Goal: Task Accomplishment & Management: Complete application form

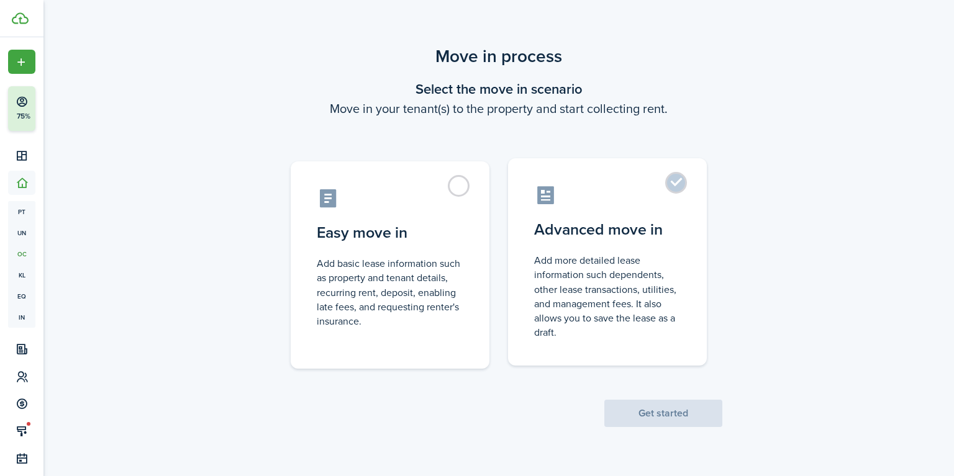
click at [670, 210] on label "Advanced move in Add more detailed lease information such dependents, other lea…" at bounding box center [607, 261] width 199 height 207
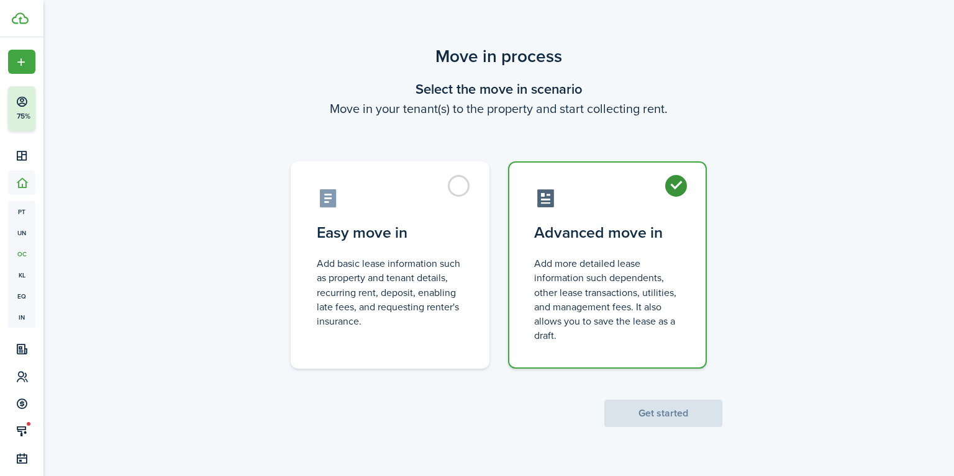
radio input "true"
click at [654, 420] on button "Get started" at bounding box center [663, 413] width 118 height 27
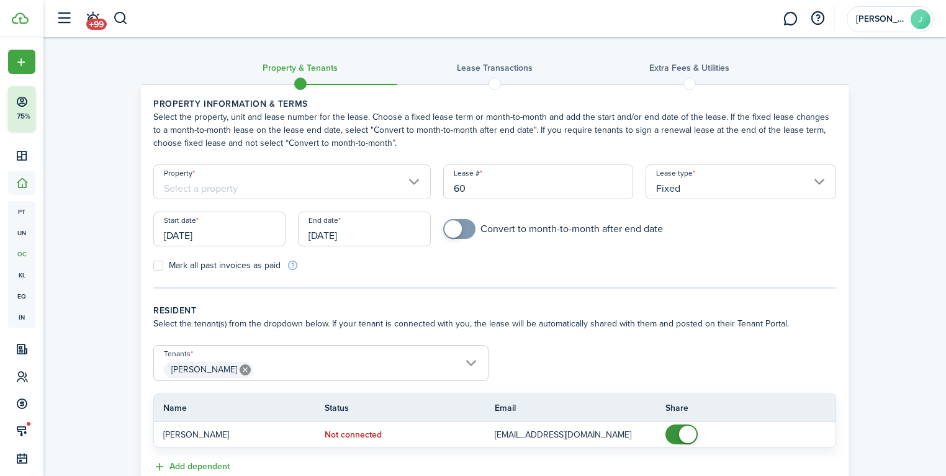
click at [380, 181] on input "Property" at bounding box center [291, 182] width 277 height 35
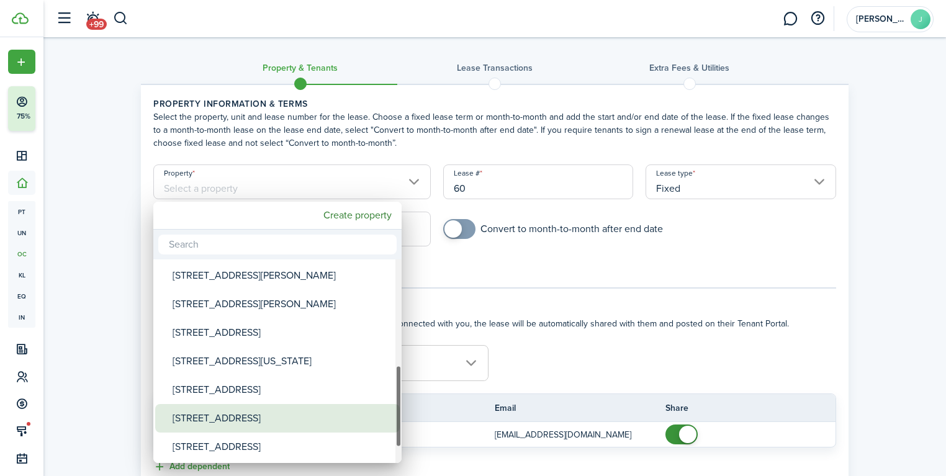
click at [291, 416] on div "[STREET_ADDRESS]" at bounding box center [283, 418] width 220 height 29
type input "[STREET_ADDRESS]"
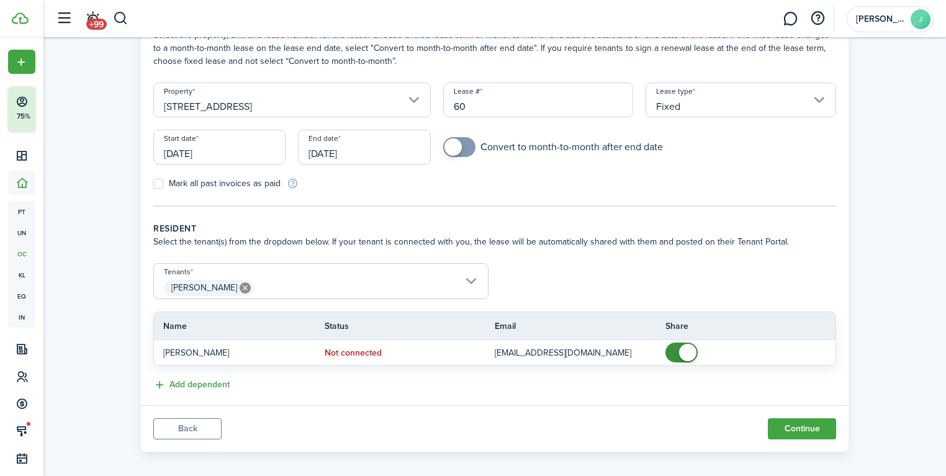
scroll to position [90, 0]
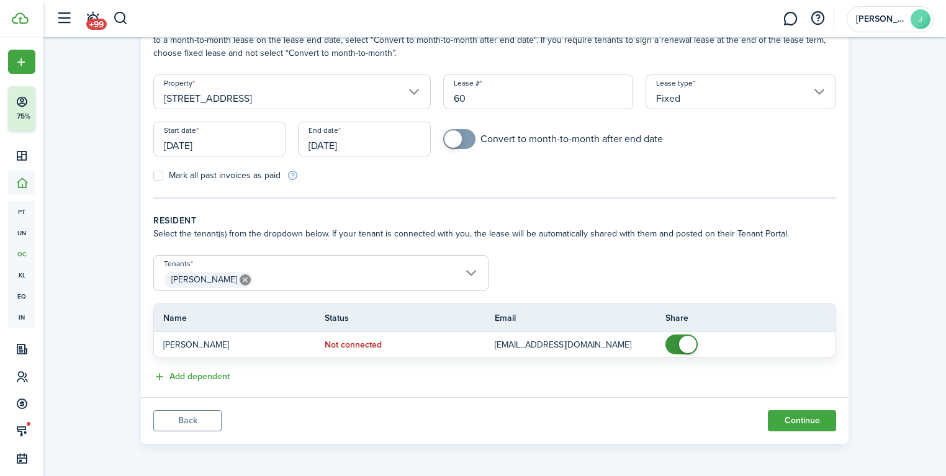
click at [191, 140] on input "[DATE]" at bounding box center [219, 139] width 132 height 35
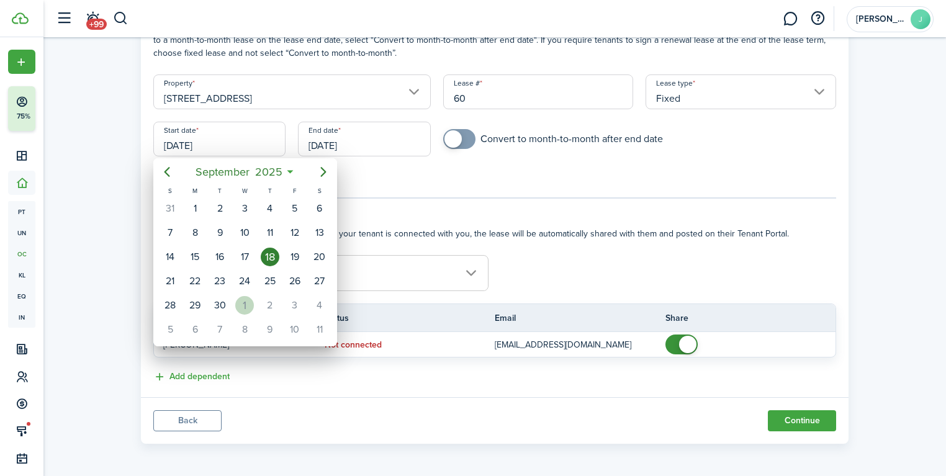
click at [244, 304] on div "1" at bounding box center [244, 305] width 19 height 19
type input "[DATE]"
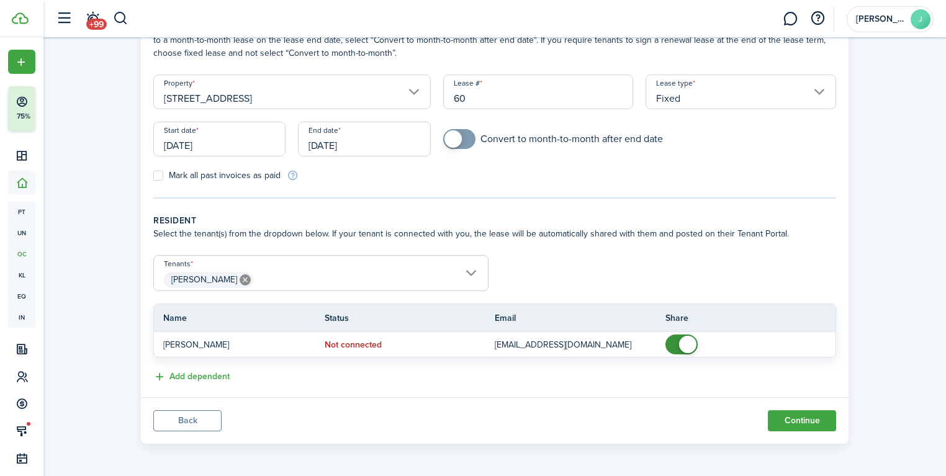
click at [138, 157] on div "Property & Tenants Lease Transactions Extra fees & Utilities Property informati…" at bounding box center [495, 198] width 720 height 490
click at [403, 141] on input "[DATE]" at bounding box center [364, 139] width 132 height 35
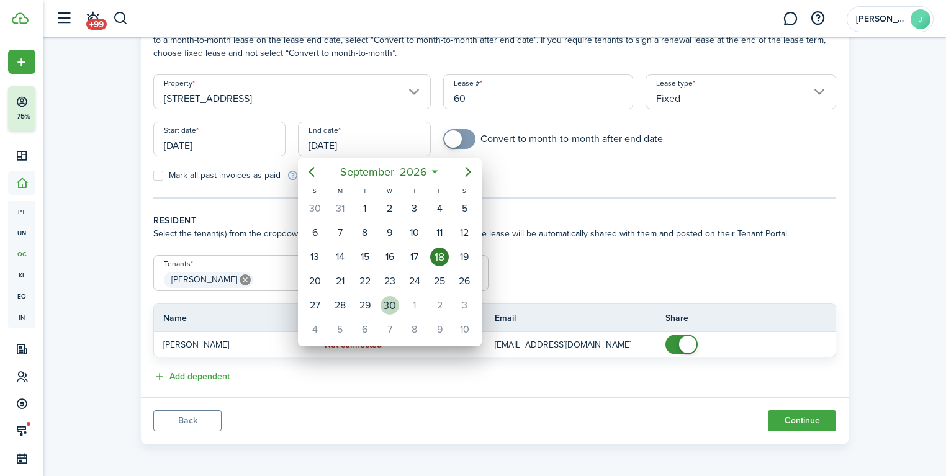
click at [391, 300] on div "30" at bounding box center [390, 305] width 19 height 19
type input "[DATE]"
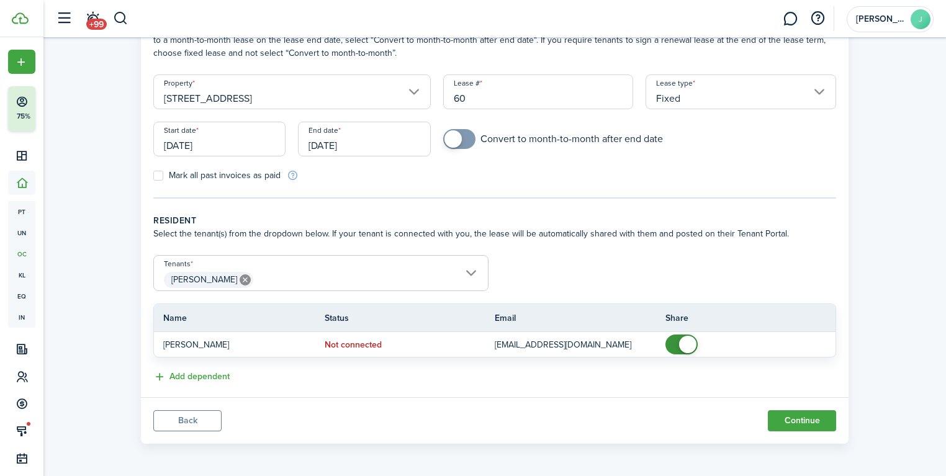
click at [105, 108] on div "Property & Tenants Lease Transactions Extra fees & Utilities Property informati…" at bounding box center [494, 198] width 903 height 503
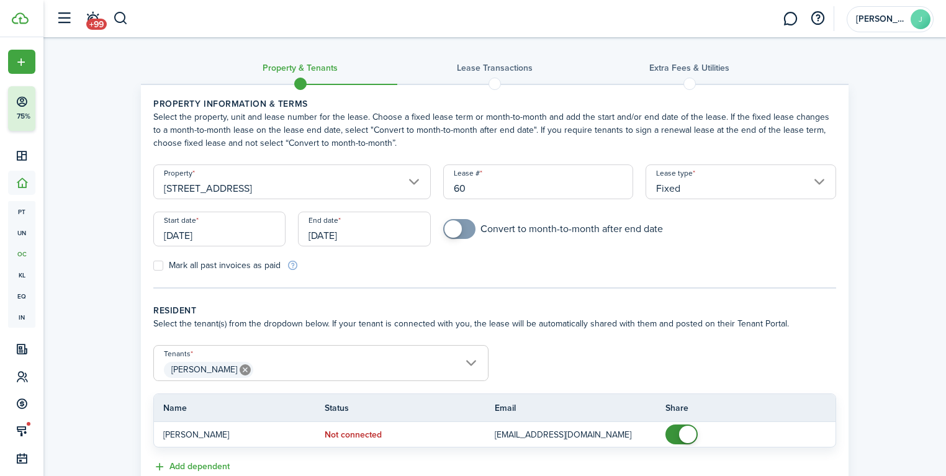
scroll to position [90, 0]
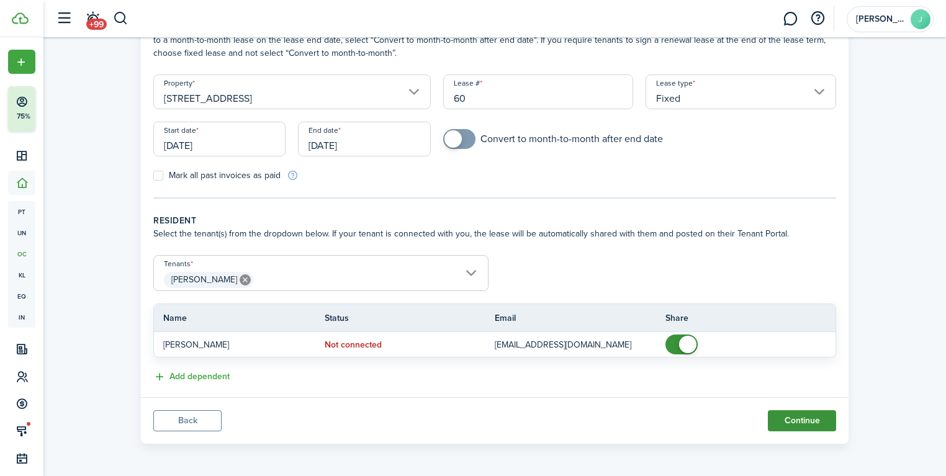
click at [793, 417] on button "Continue" at bounding box center [802, 420] width 68 height 21
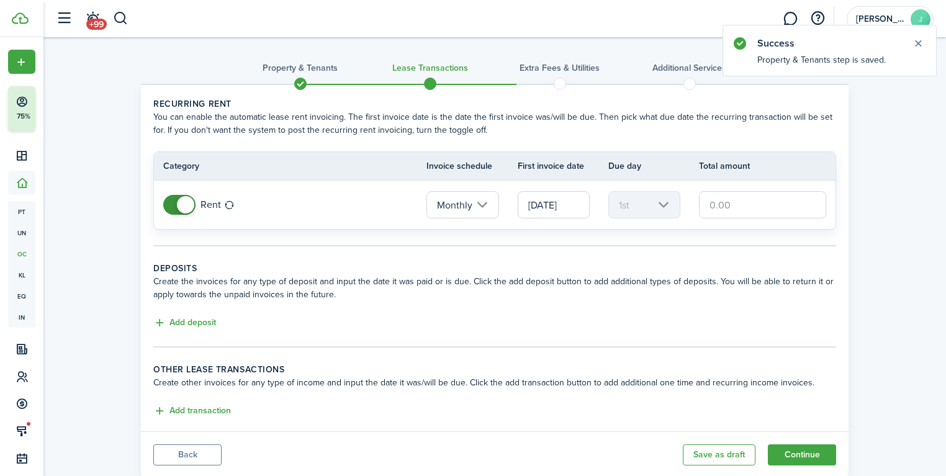
click at [764, 208] on input "text" at bounding box center [762, 204] width 127 height 27
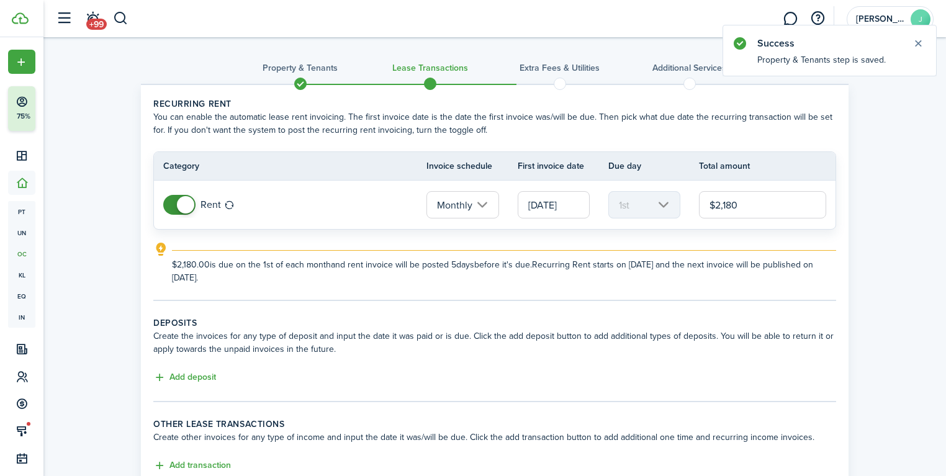
scroll to position [88, 0]
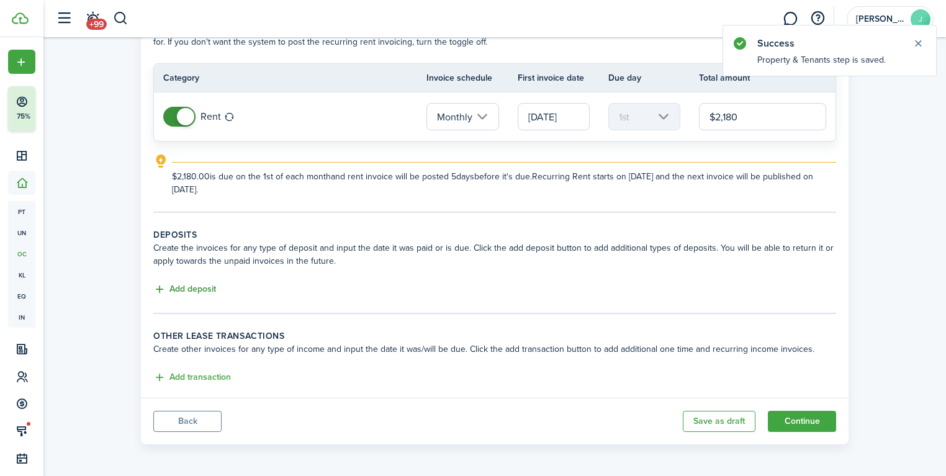
type input "$2,180.00"
click at [191, 291] on button "Add deposit" at bounding box center [184, 289] width 63 height 14
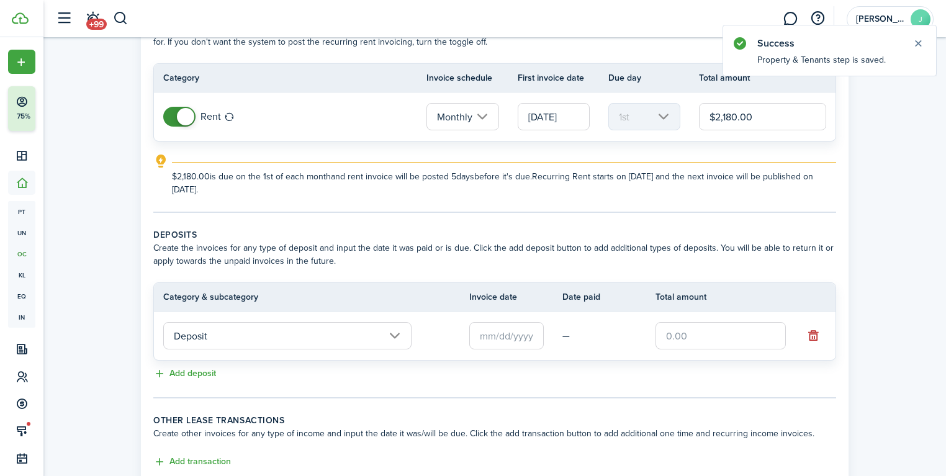
click at [273, 340] on input "Deposit" at bounding box center [287, 335] width 248 height 27
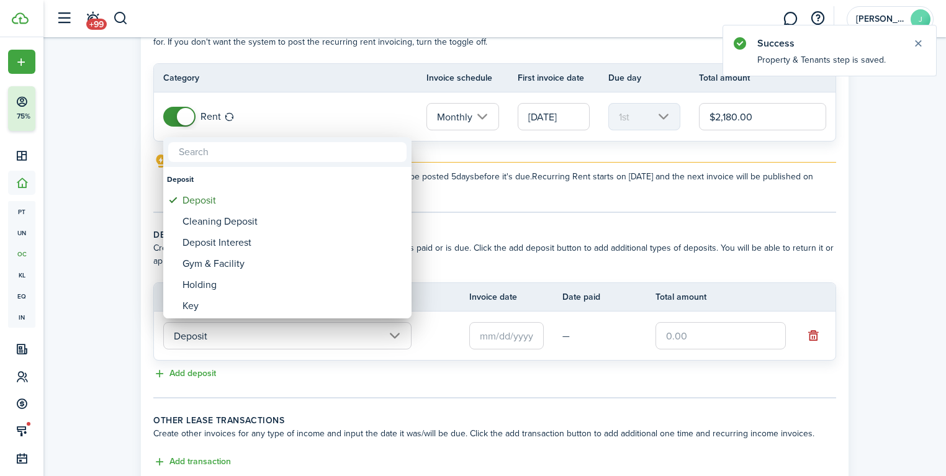
click at [275, 338] on div at bounding box center [473, 238] width 1145 height 675
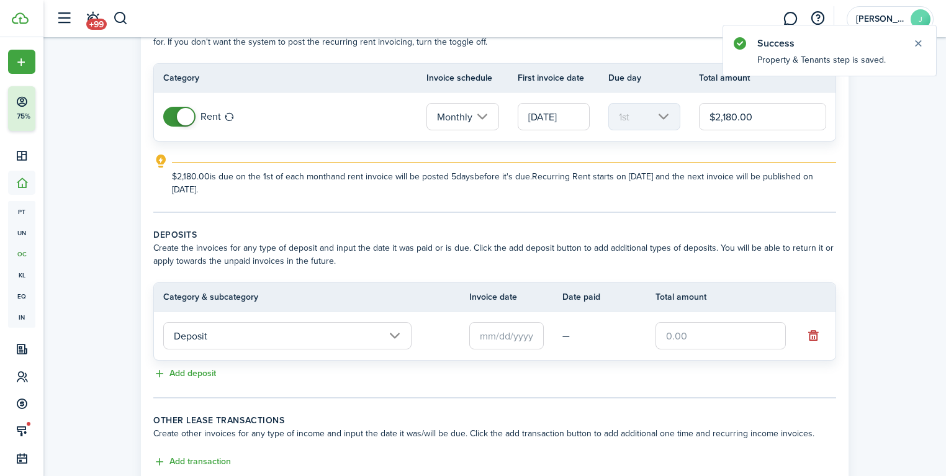
click at [715, 335] on input "text" at bounding box center [721, 335] width 130 height 27
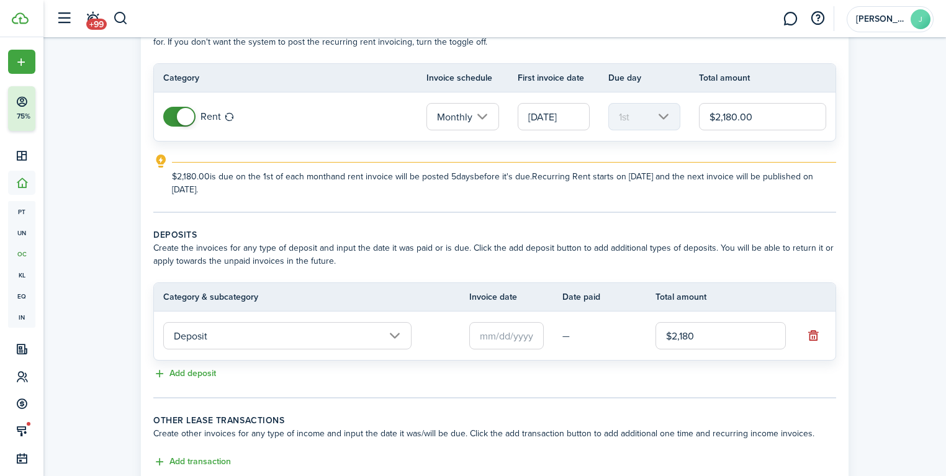
click at [485, 335] on input "text" at bounding box center [506, 335] width 74 height 27
type input "$2,180.00"
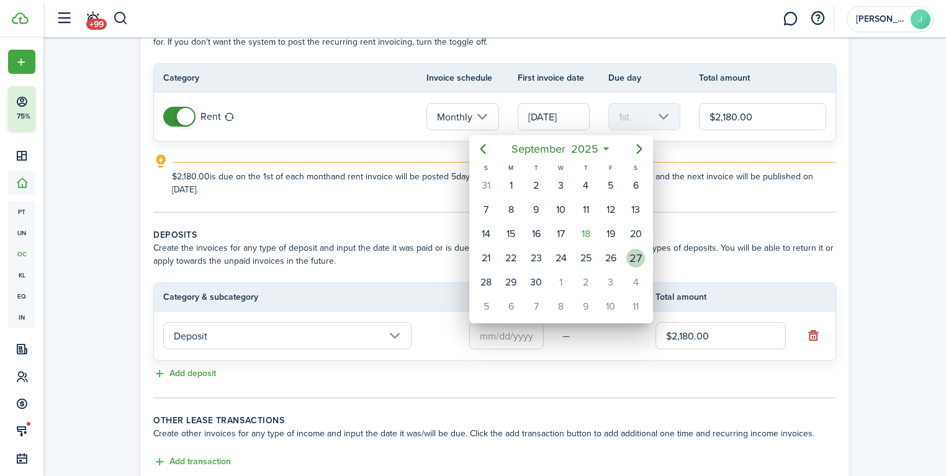
click at [637, 253] on div "27" at bounding box center [635, 258] width 19 height 19
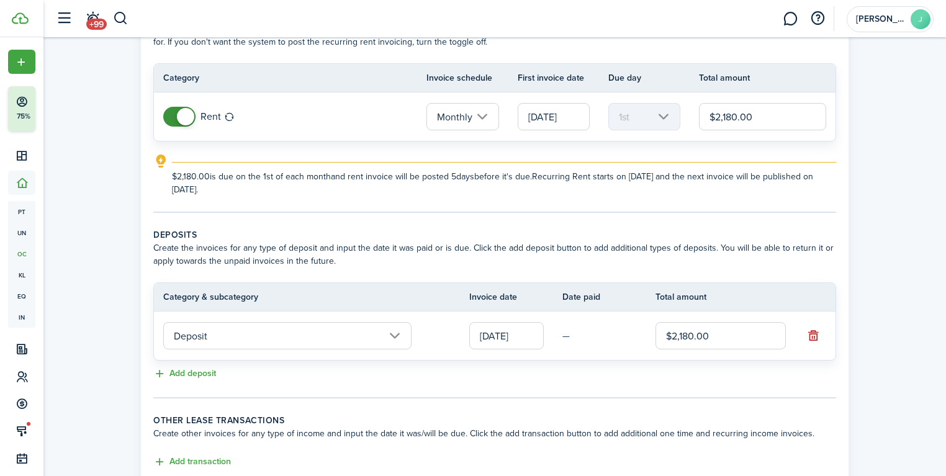
click at [900, 287] on div "Property & Tenants Lease Transactions Extra fees & Utilities Additional Service…" at bounding box center [494, 242] width 903 height 586
click at [526, 335] on input "[DATE]" at bounding box center [506, 335] width 74 height 27
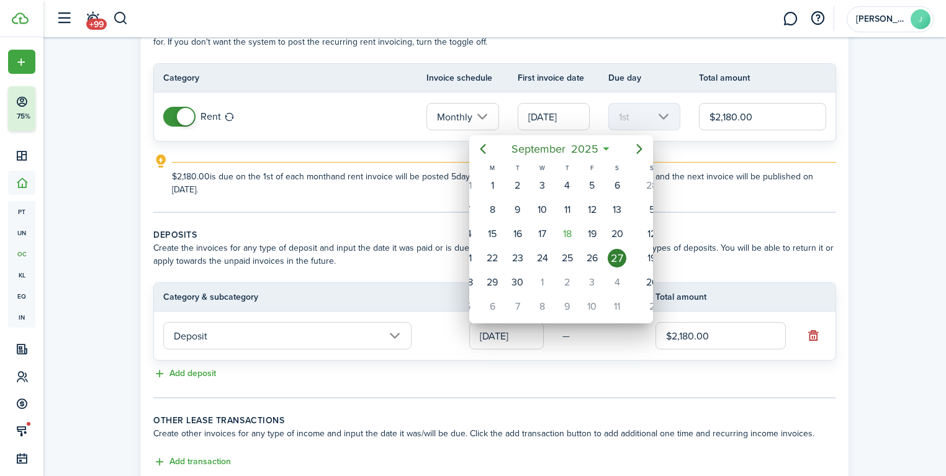
drag, startPoint x: 631, startPoint y: 253, endPoint x: 612, endPoint y: 260, distance: 20.6
click at [612, 263] on div "27" at bounding box center [617, 258] width 19 height 19
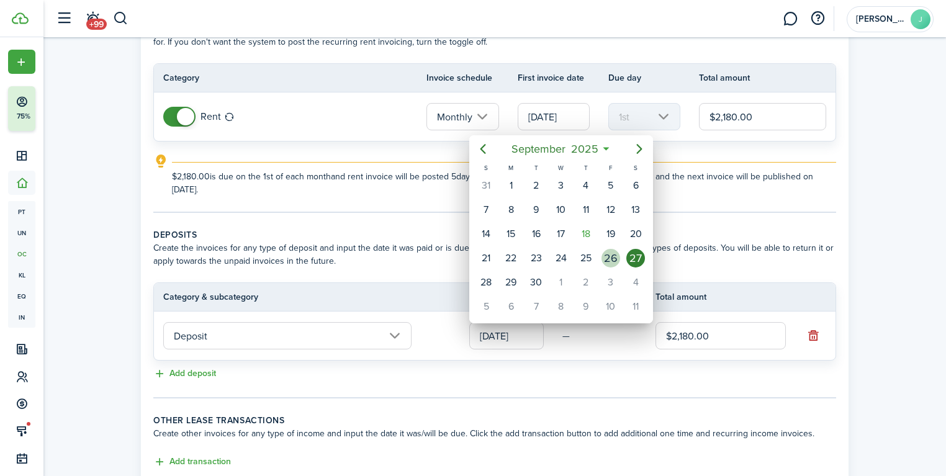
click at [613, 259] on div "26" at bounding box center [611, 258] width 19 height 19
type input "[DATE]"
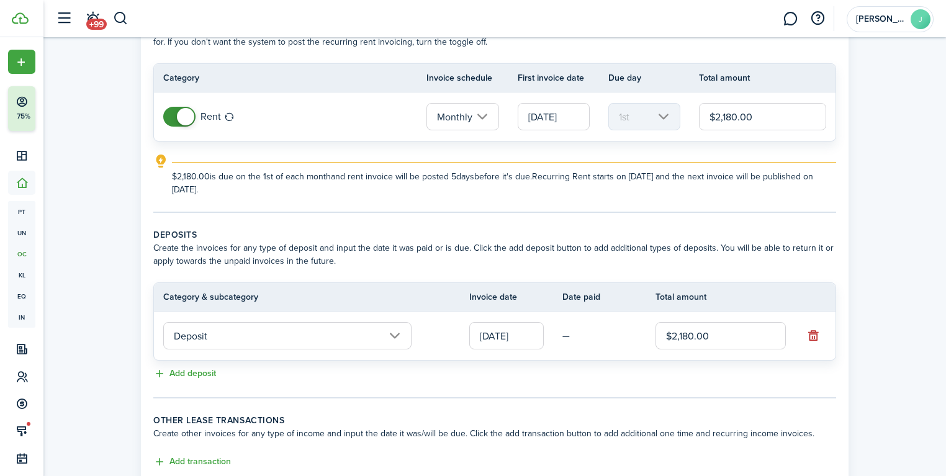
click at [864, 284] on div "Property & Tenants Lease Transactions Extra fees & Utilities Additional Service…" at bounding box center [494, 242] width 903 height 586
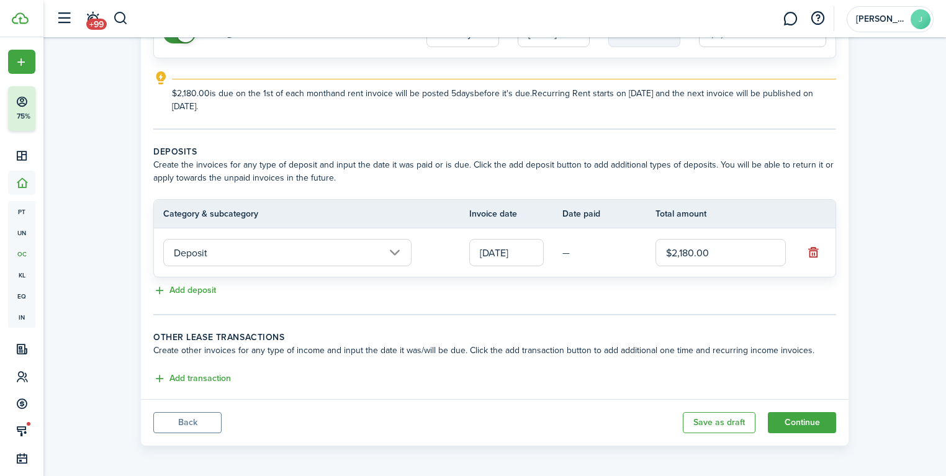
scroll to position [172, 0]
click at [794, 413] on button "Continue" at bounding box center [802, 422] width 68 height 21
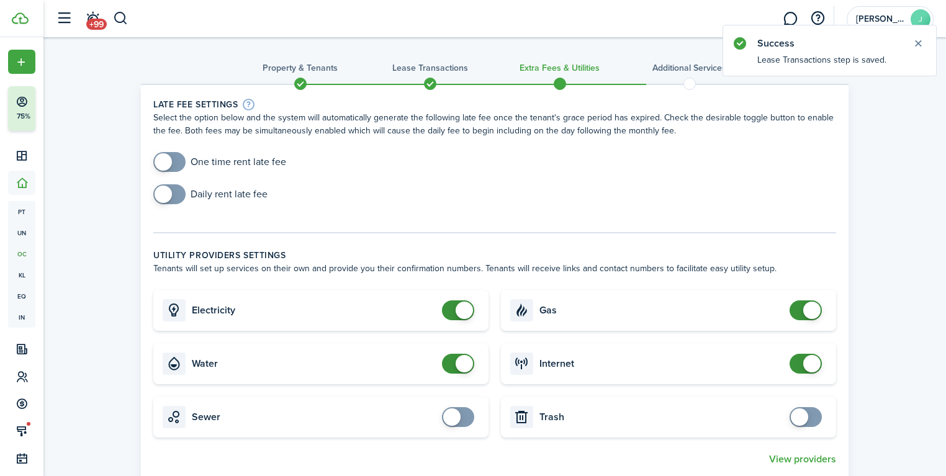
checkbox input "true"
click at [169, 165] on span at bounding box center [163, 161] width 17 height 17
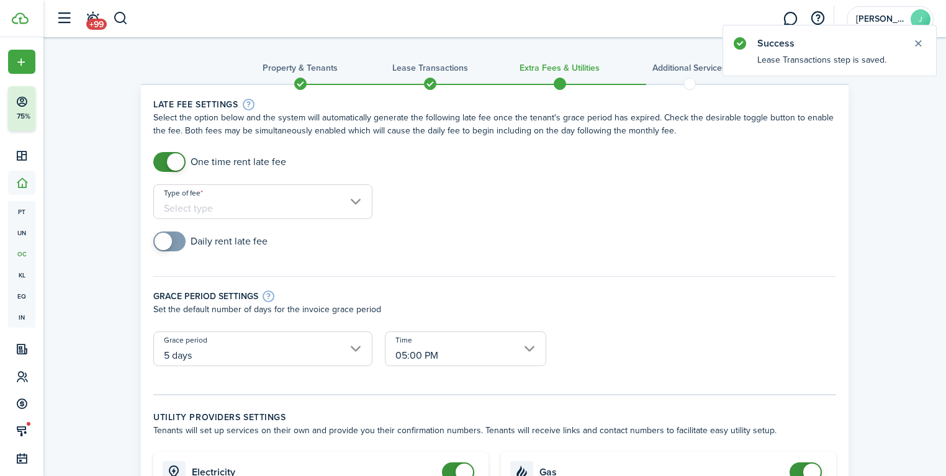
click at [226, 205] on input "Type of fee" at bounding box center [262, 201] width 219 height 35
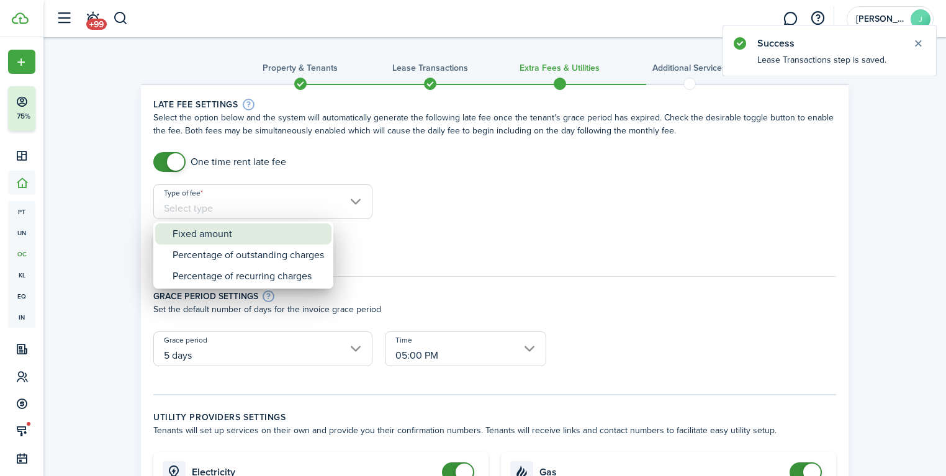
click at [244, 235] on div "Fixed amount" at bounding box center [248, 233] width 151 height 21
type input "Fixed amount"
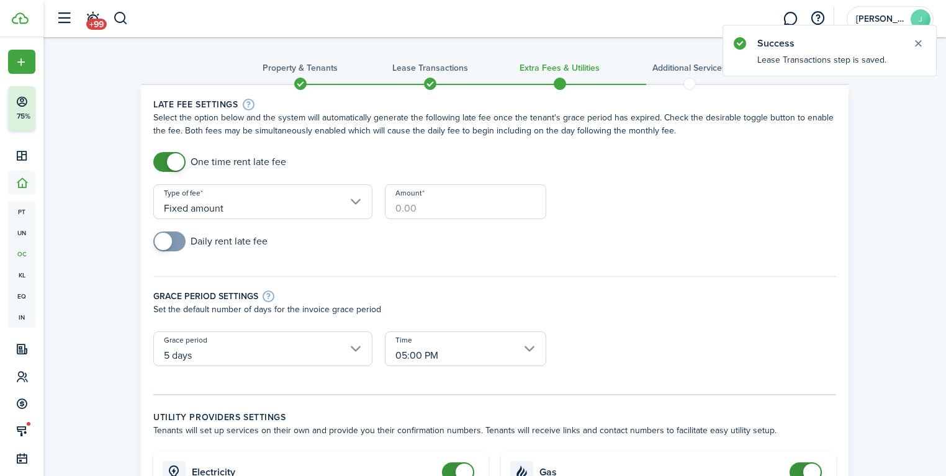
click at [422, 206] on input "Amount" at bounding box center [465, 201] width 161 height 35
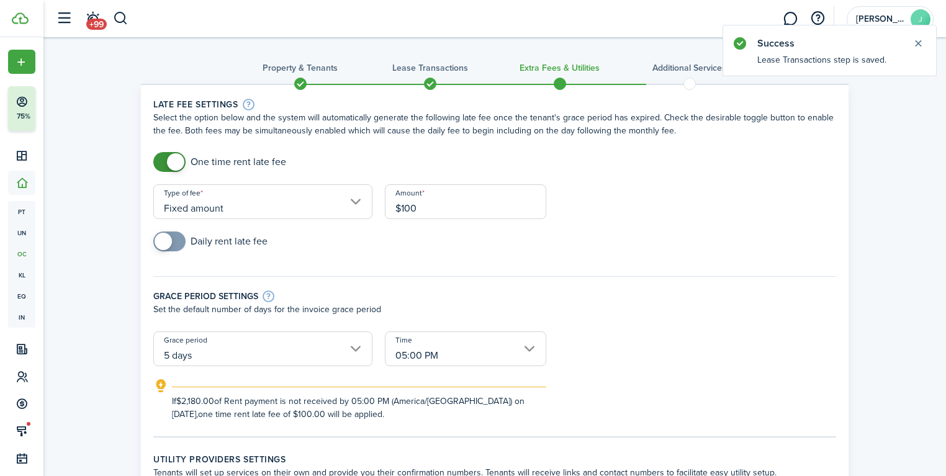
type input "$100.00"
click at [593, 221] on form "One time rent late fee Type of fee Fixed amount Amount $100.00 Daily rent late …" at bounding box center [494, 286] width 695 height 269
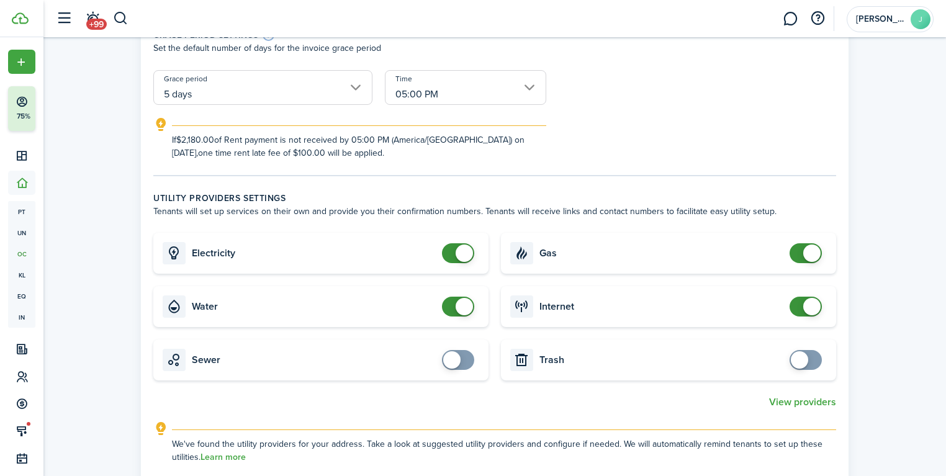
scroll to position [348, 0]
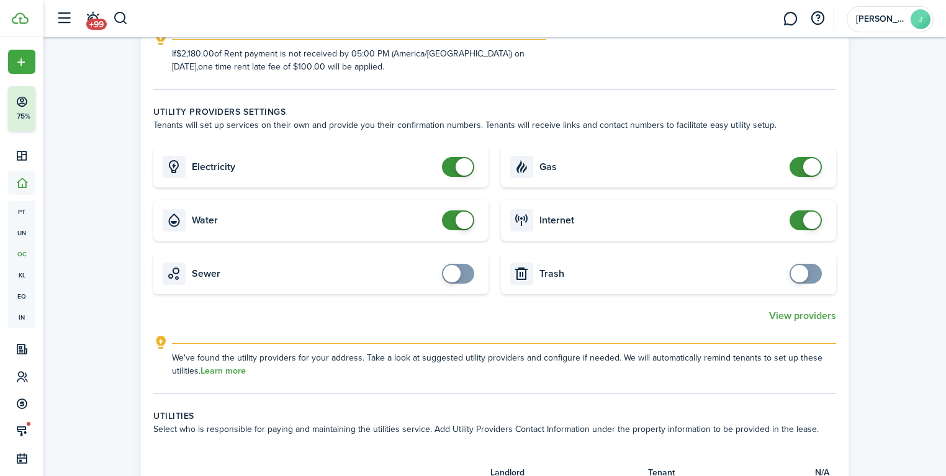
checkbox input "false"
click at [462, 221] on span at bounding box center [464, 220] width 17 height 17
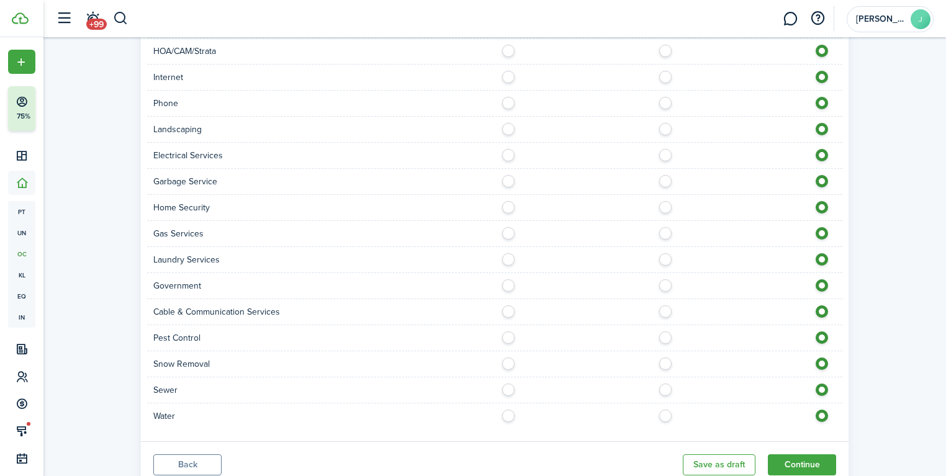
scroll to position [889, 0]
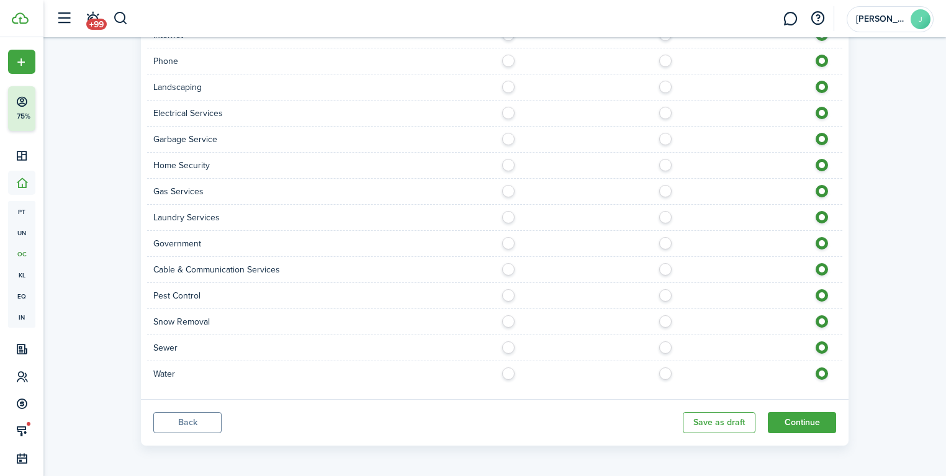
click at [507, 374] on label at bounding box center [512, 370] width 22 height 6
radio input "true"
click at [504, 348] on label at bounding box center [512, 344] width 22 height 6
radio input "true"
click at [510, 191] on label at bounding box center [512, 188] width 22 height 6
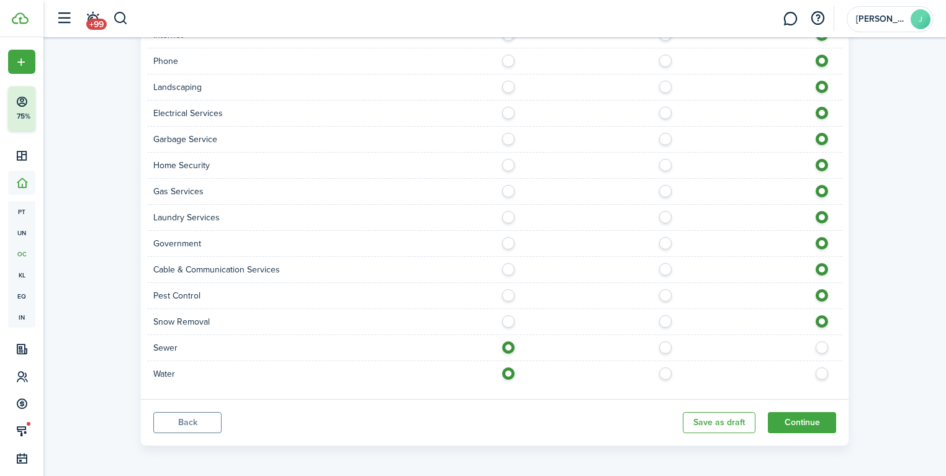
radio input "true"
click at [788, 417] on button "Continue" at bounding box center [802, 422] width 68 height 21
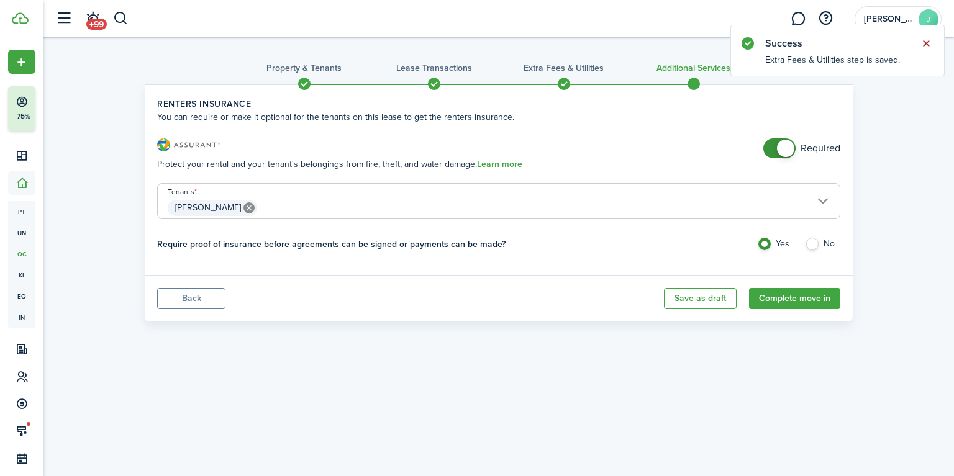
click at [924, 47] on button "Close notify" at bounding box center [925, 43] width 17 height 17
click at [923, 131] on div "Property & Tenants Lease Transactions Extra fees & Utilities Additional Service…" at bounding box center [498, 182] width 910 height 291
click at [809, 243] on label "No" at bounding box center [822, 247] width 35 height 19
radio input "false"
radio input "true"
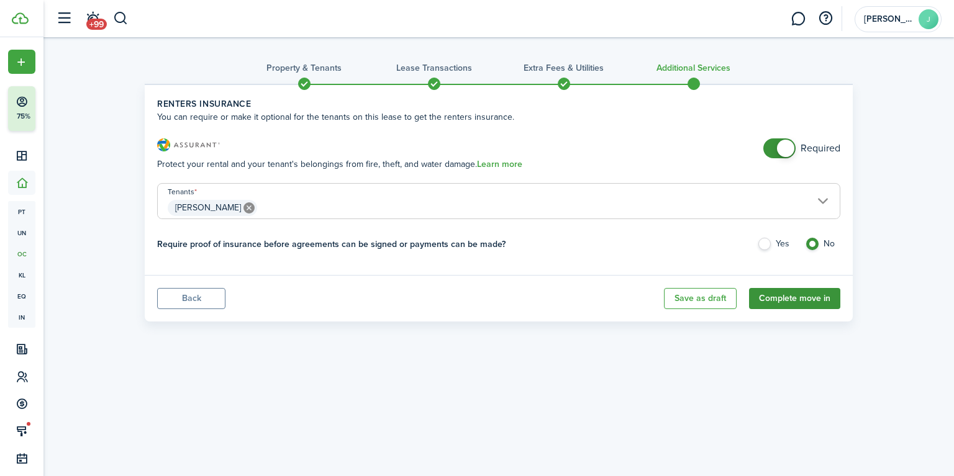
click at [792, 299] on button "Complete move in" at bounding box center [794, 298] width 91 height 21
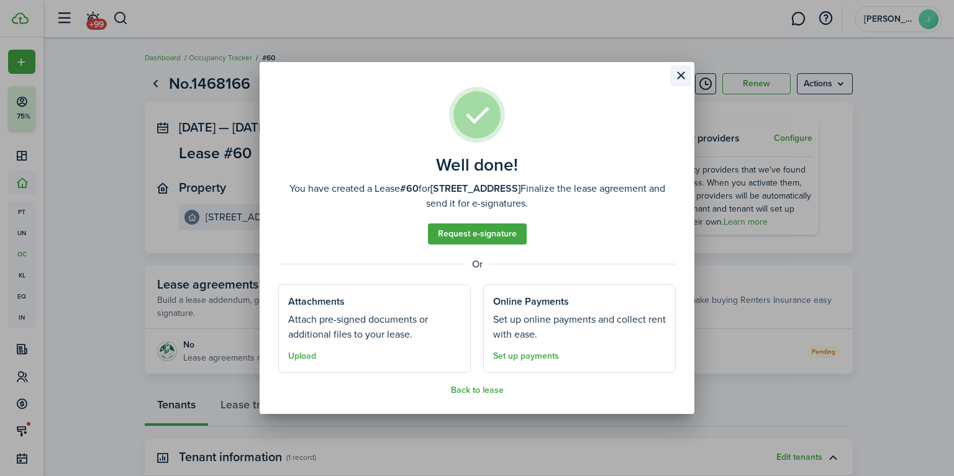
click at [676, 79] on button "Close modal" at bounding box center [680, 75] width 21 height 21
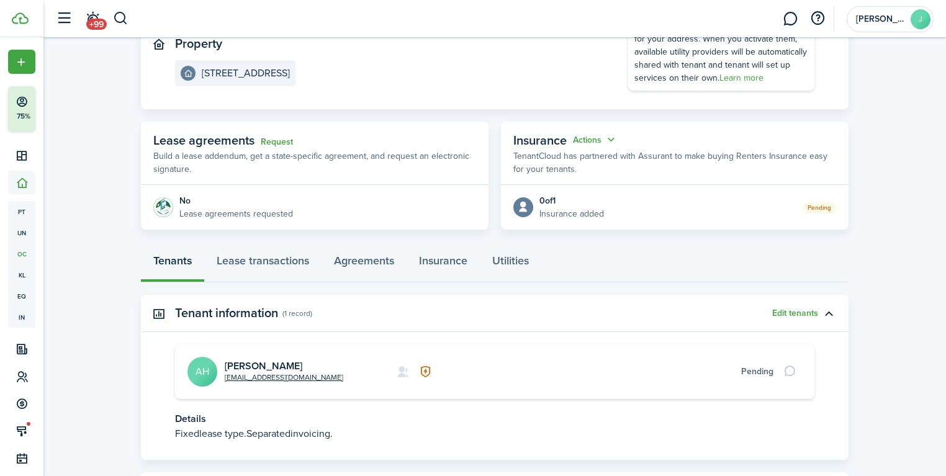
scroll to position [149, 0]
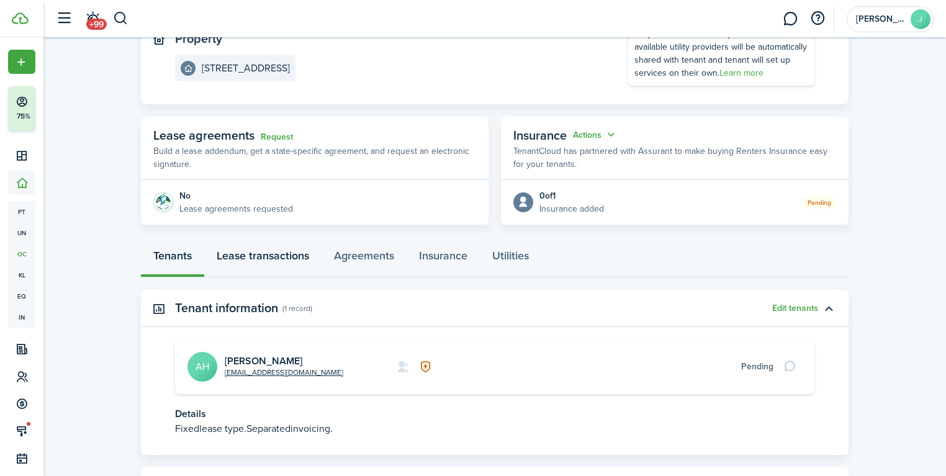
click at [269, 258] on link "Lease transactions" at bounding box center [262, 258] width 117 height 37
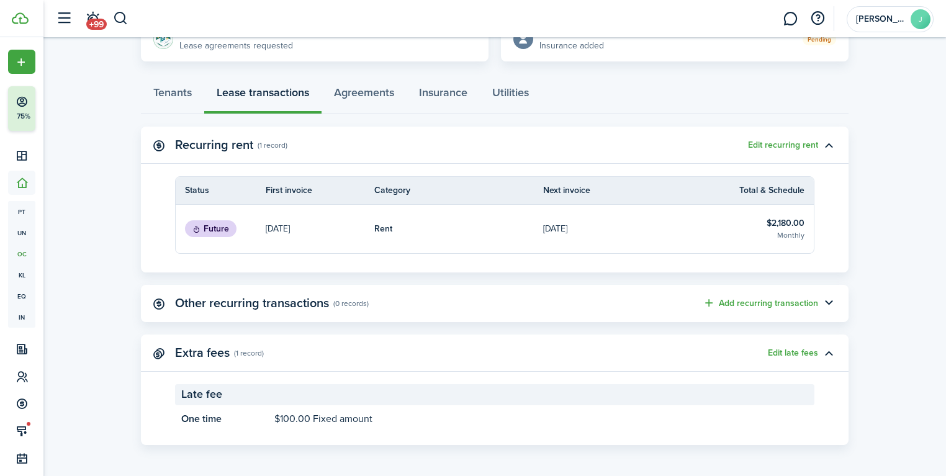
scroll to position [314, 0]
click at [363, 91] on link "Agreements" at bounding box center [364, 93] width 85 height 37
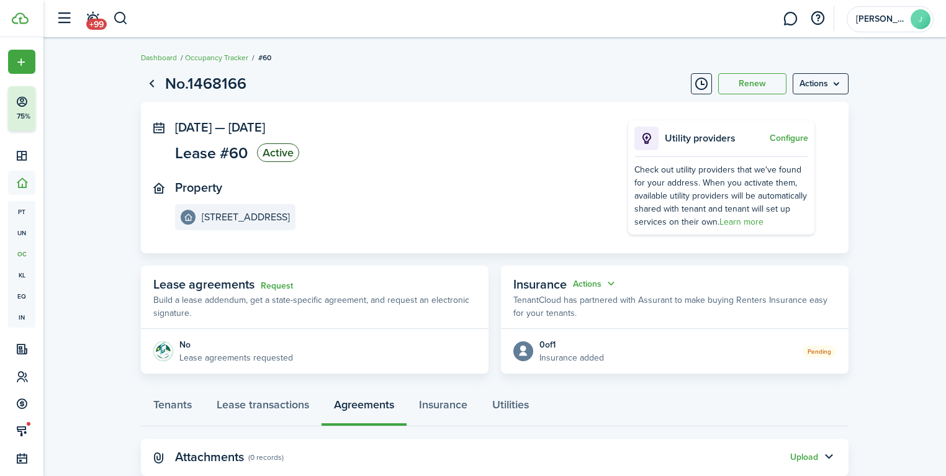
scroll to position [34, 0]
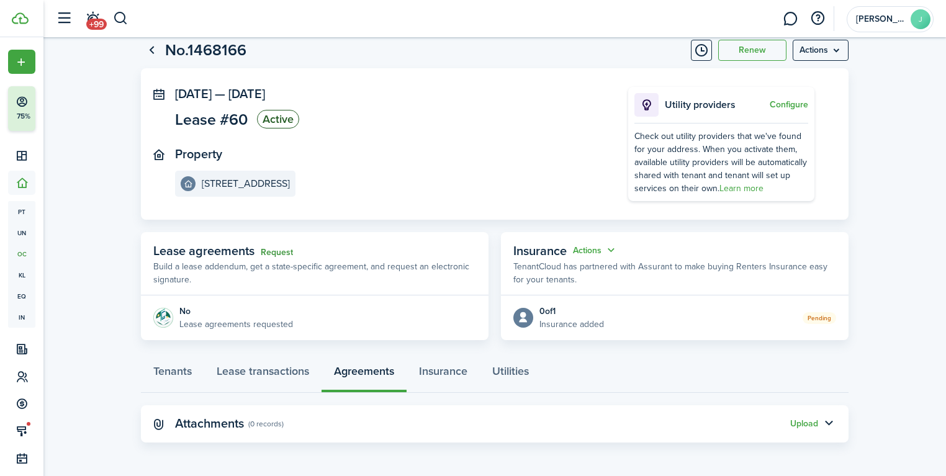
click at [285, 253] on link "Request" at bounding box center [277, 253] width 32 height 10
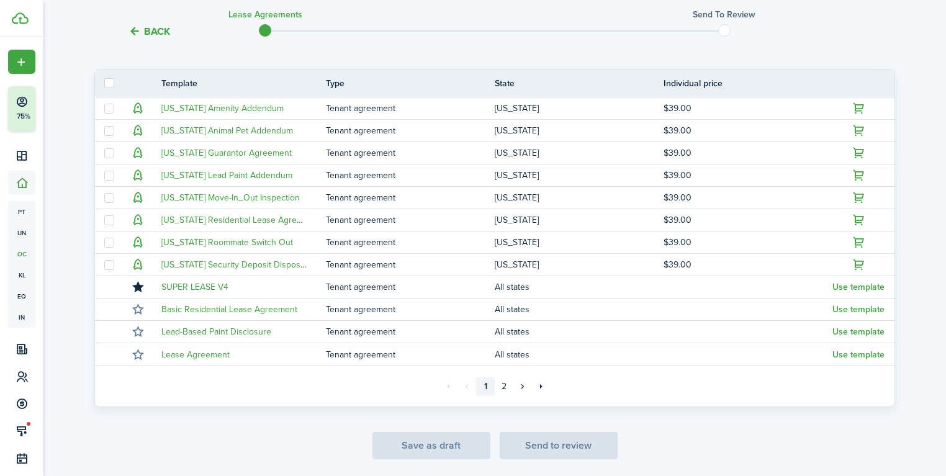
scroll to position [307, 0]
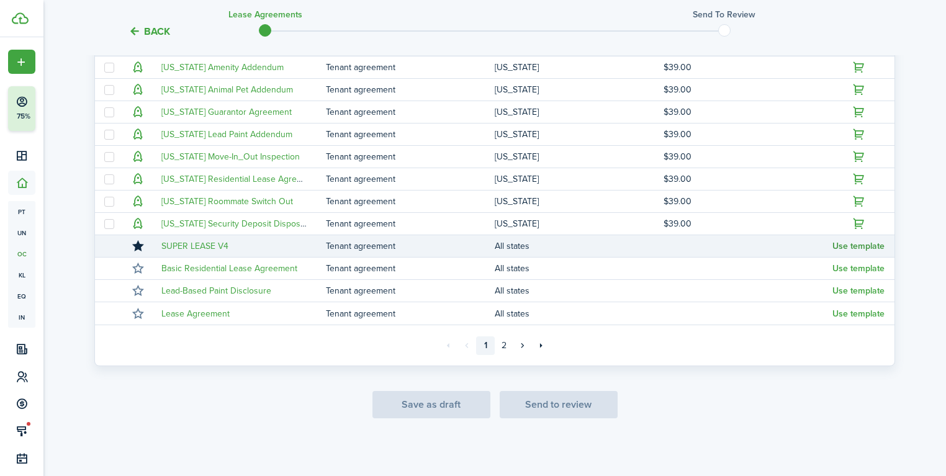
click at [857, 246] on button "Use template" at bounding box center [858, 246] width 52 height 10
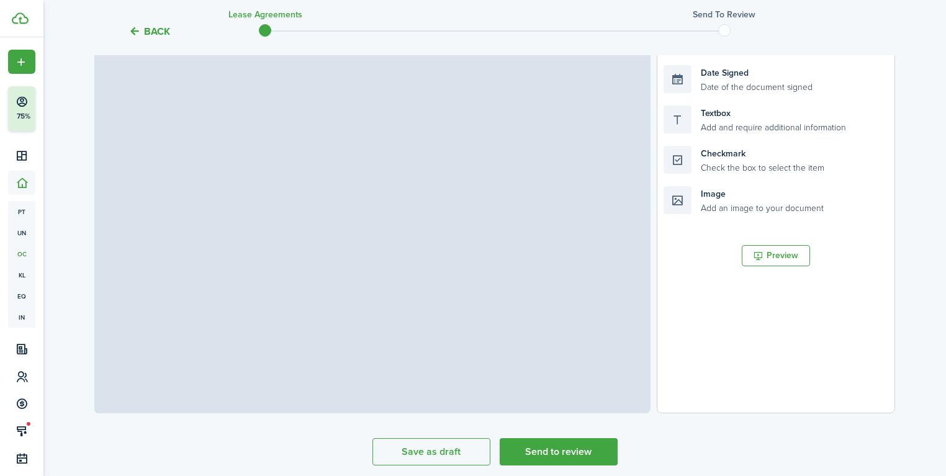
scroll to position [343, 0]
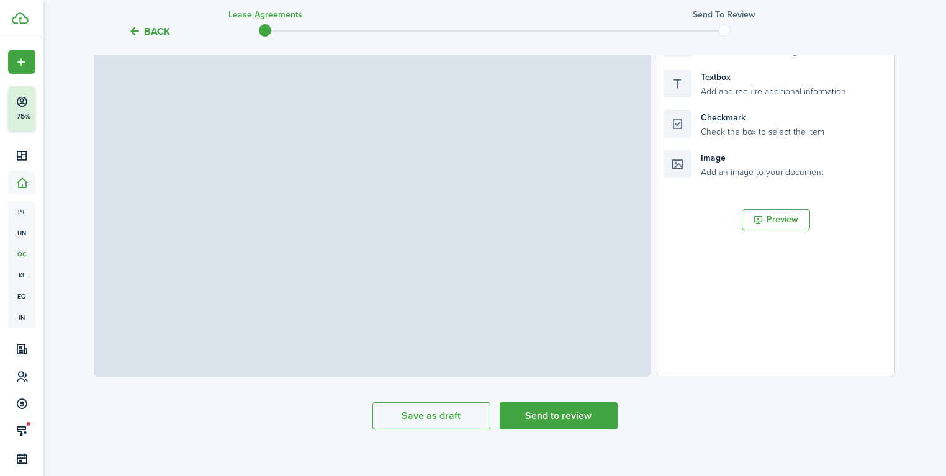
select select "fit"
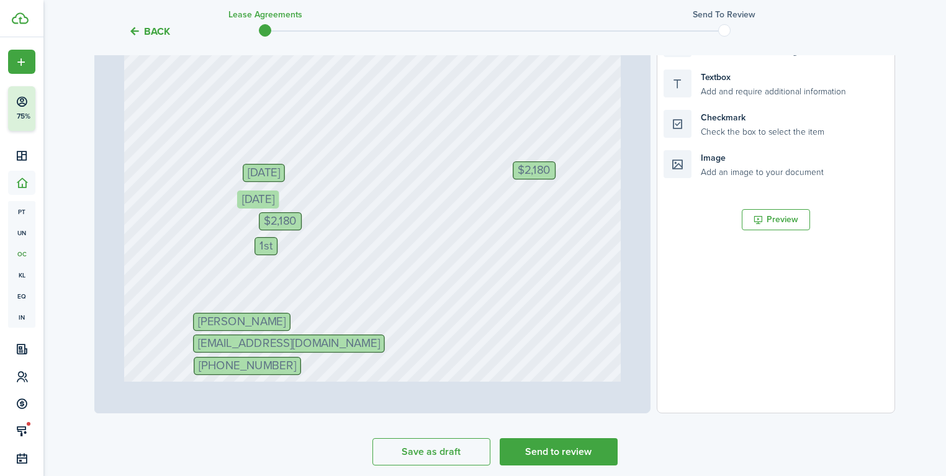
drag, startPoint x: 279, startPoint y: 204, endPoint x: 273, endPoint y: 205, distance: 6.9
drag, startPoint x: 279, startPoint y: 221, endPoint x: 260, endPoint y: 222, distance: 18.6
drag, startPoint x: 265, startPoint y: 243, endPoint x: 248, endPoint y: 242, distance: 16.8
drag, startPoint x: 541, startPoint y: 171, endPoint x: 585, endPoint y: 174, distance: 44.1
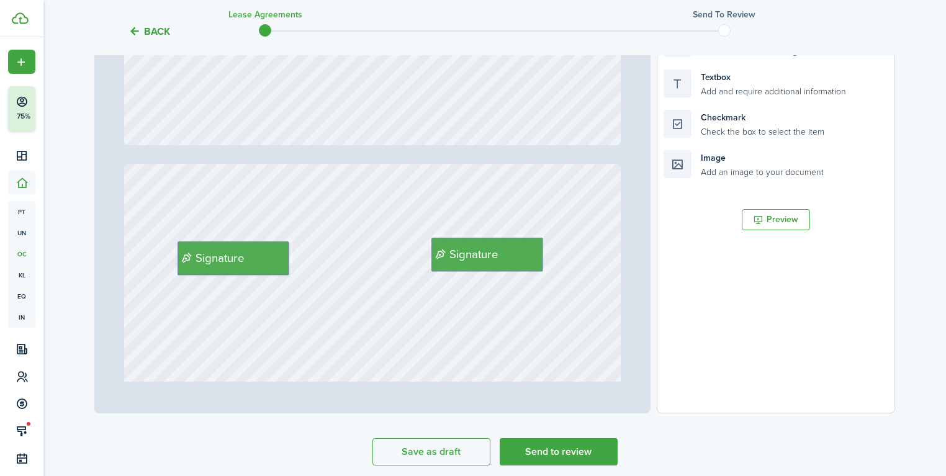
scroll to position [1192, 0]
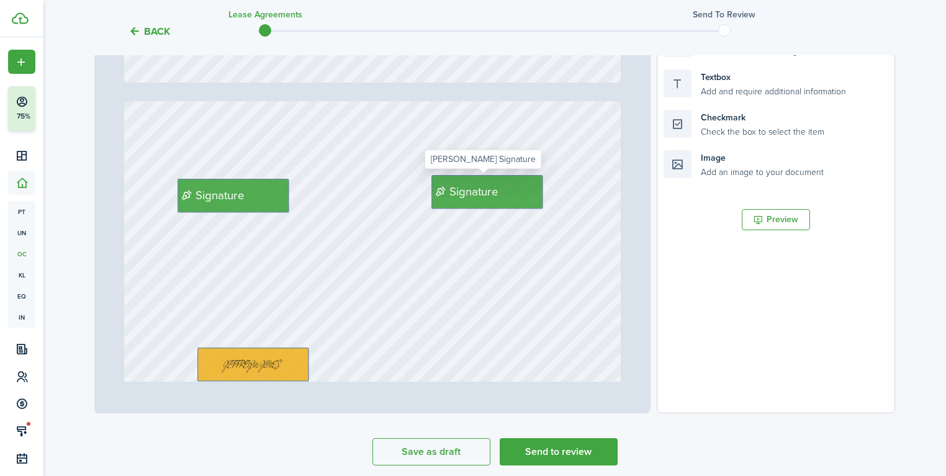
click at [490, 192] on span "Signature" at bounding box center [473, 191] width 49 height 17
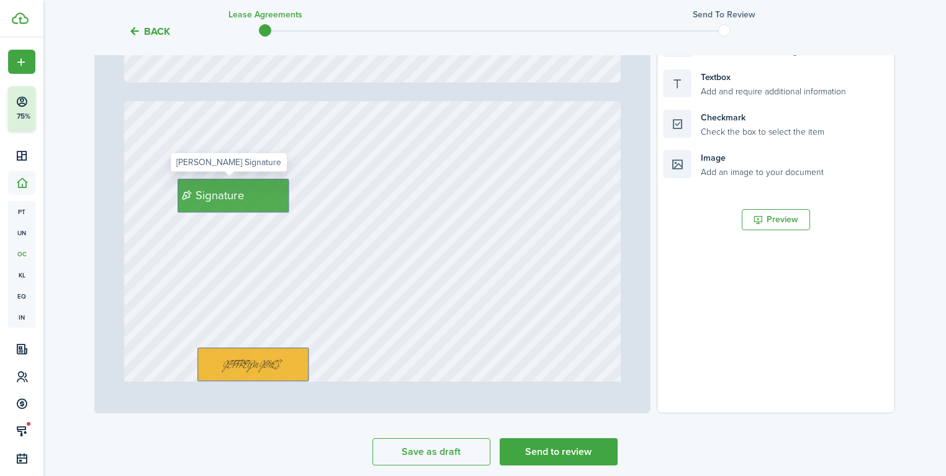
click at [211, 194] on span "Signature" at bounding box center [220, 195] width 49 height 17
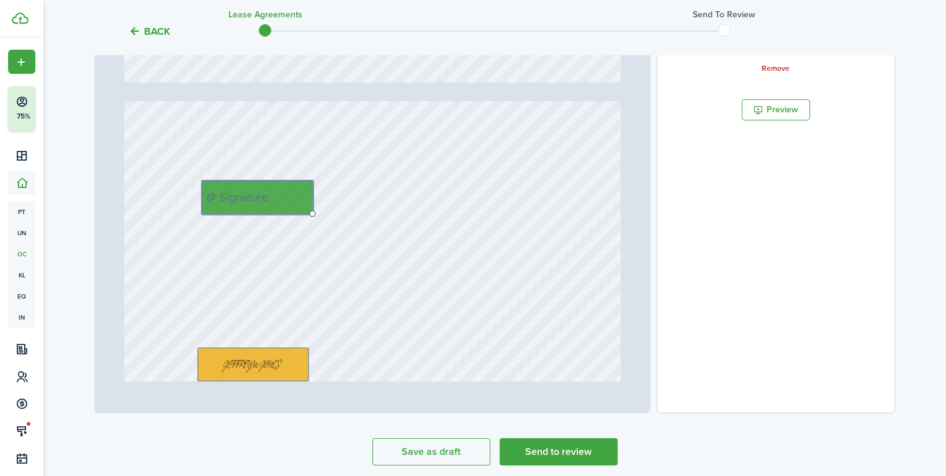
drag, startPoint x: 227, startPoint y: 200, endPoint x: 253, endPoint y: 201, distance: 26.1
click at [289, 196] on div "Signature" at bounding box center [261, 198] width 112 height 34
drag, startPoint x: 288, startPoint y: 193, endPoint x: 281, endPoint y: 194, distance: 7.5
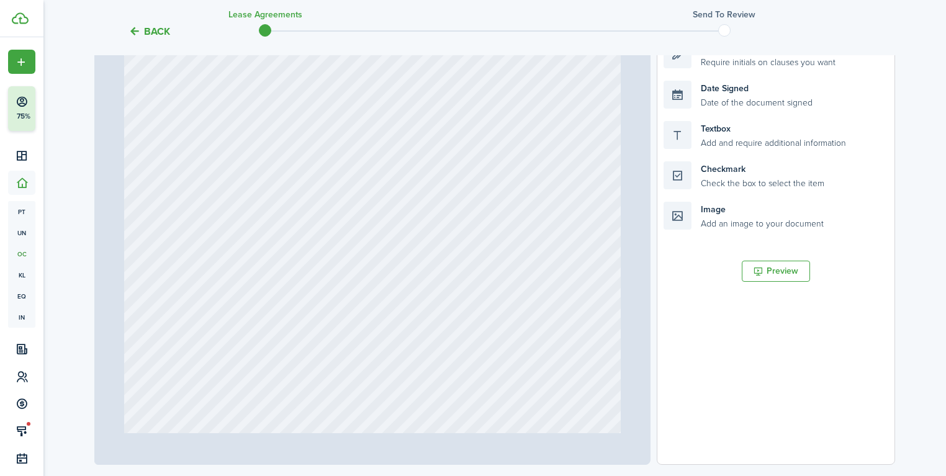
scroll to position [4817, 0]
drag, startPoint x: 626, startPoint y: 164, endPoint x: 624, endPoint y: 187, distance: 23.6
click at [624, 187] on div "Page 8 of 20 50% 75% 100% 150% 200% Fit [PERSON_NAME] [PHONE_NUMBER] [EMAIL_ADD…" at bounding box center [372, 207] width 556 height 515
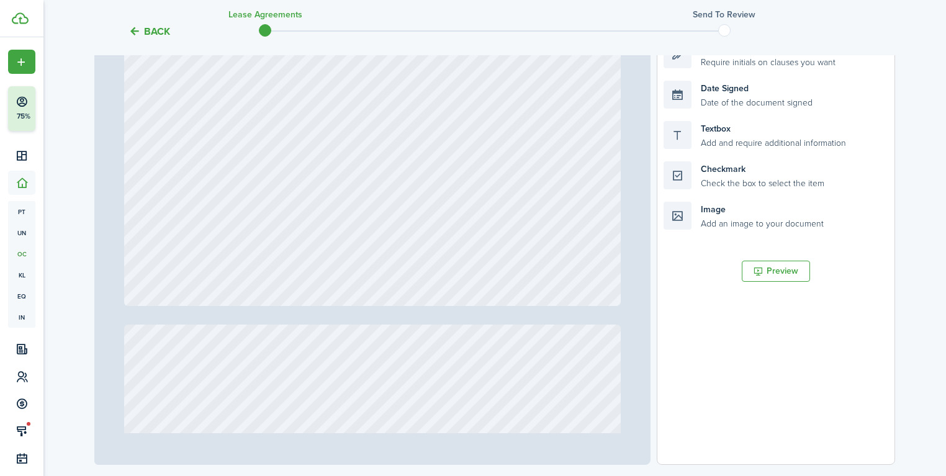
type input "12"
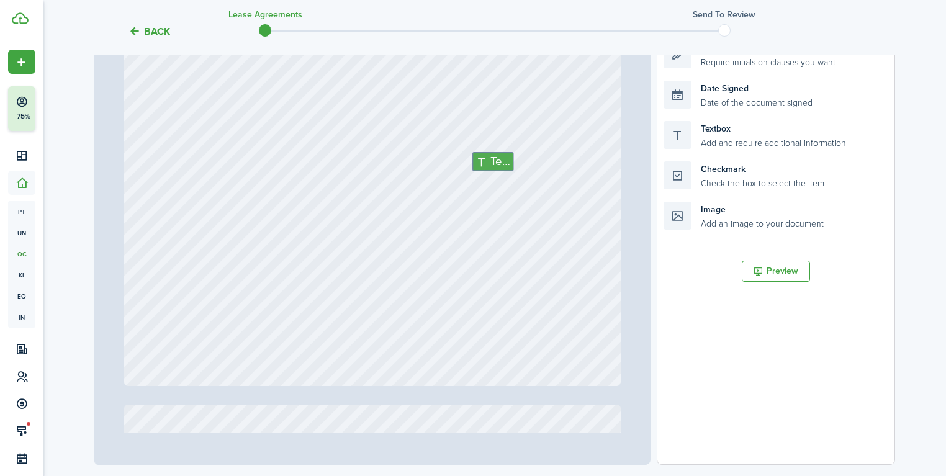
scroll to position [7636, 0]
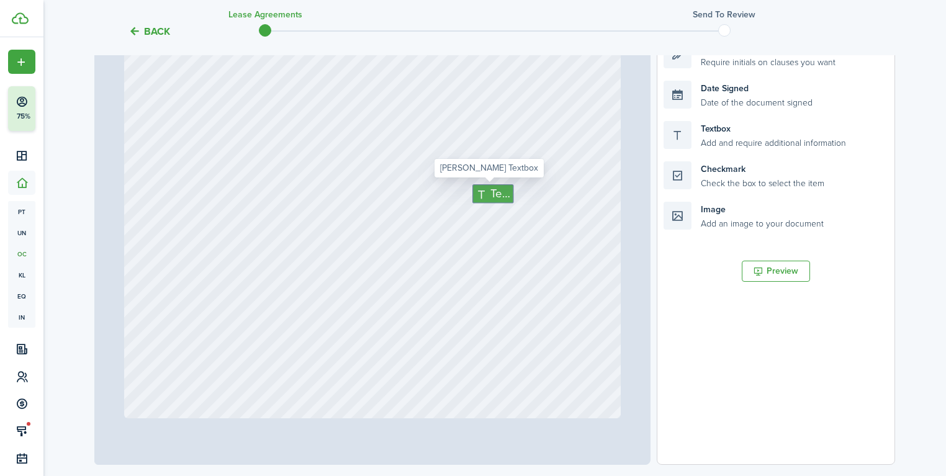
click at [497, 191] on span "Text" at bounding box center [501, 194] width 20 height 17
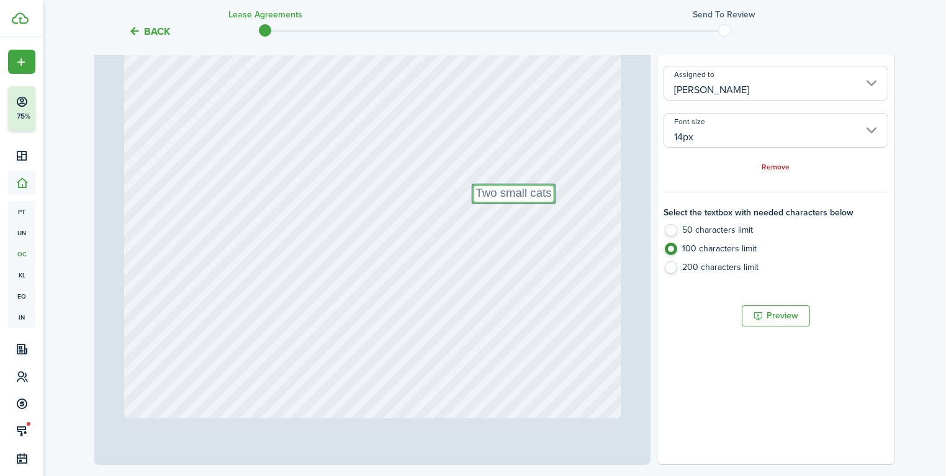
type textarea "Two small cats"
click at [563, 167] on div "Text Two small cats" at bounding box center [372, 91] width 496 height 654
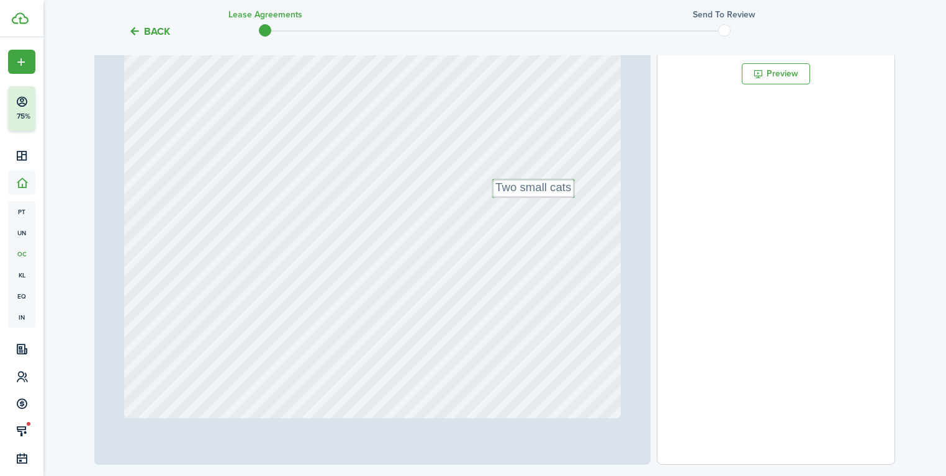
drag, startPoint x: 520, startPoint y: 197, endPoint x: 541, endPoint y: 192, distance: 22.3
click at [498, 171] on div "Text Two small cats" at bounding box center [372, 91] width 496 height 654
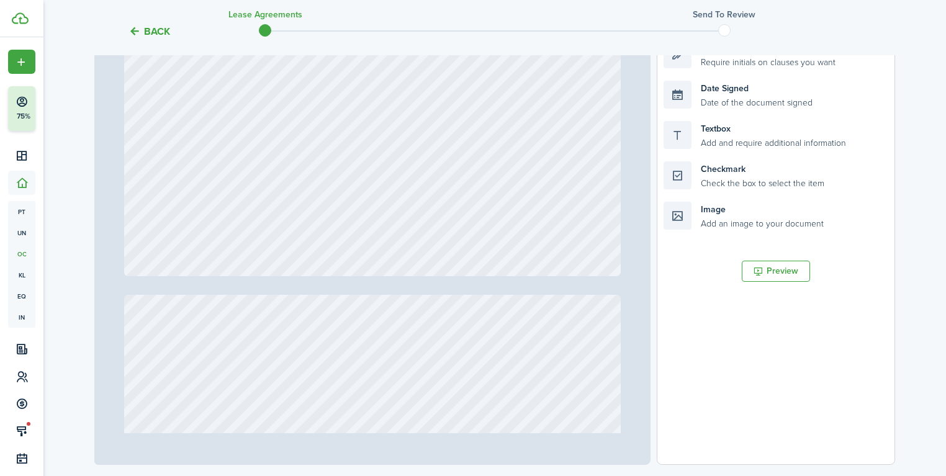
type input "20"
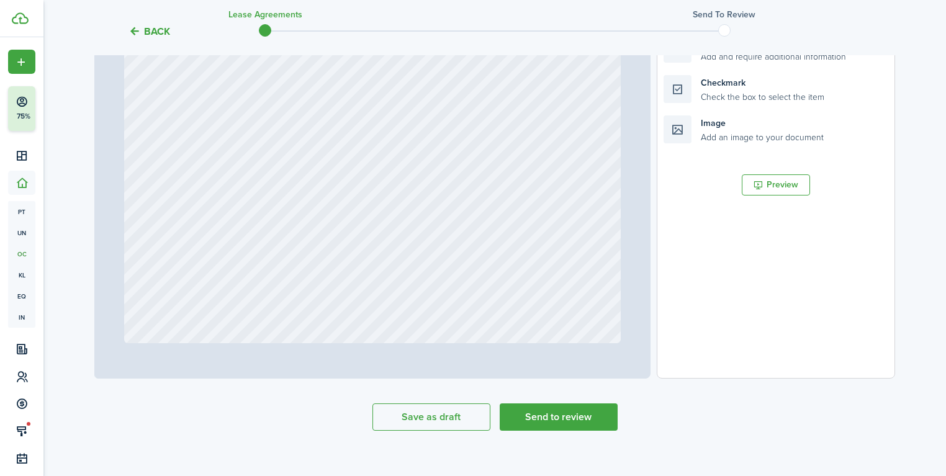
scroll to position [390, 0]
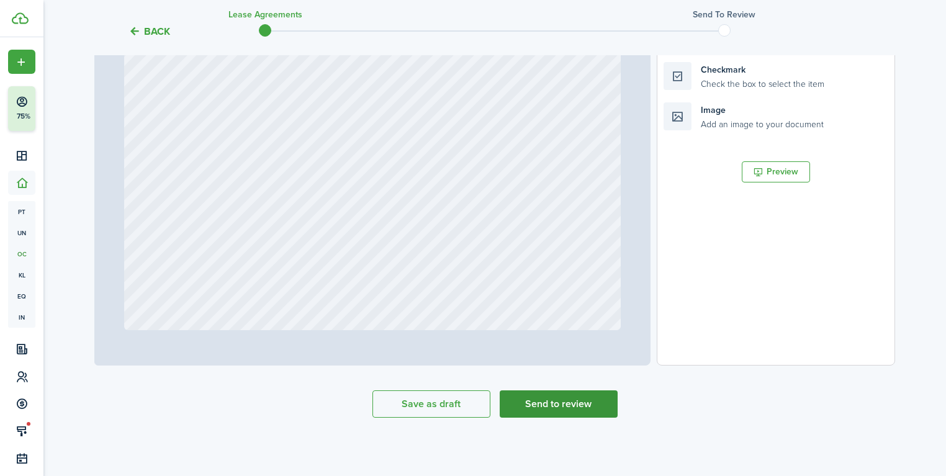
click at [569, 411] on button "Send to review" at bounding box center [559, 403] width 118 height 27
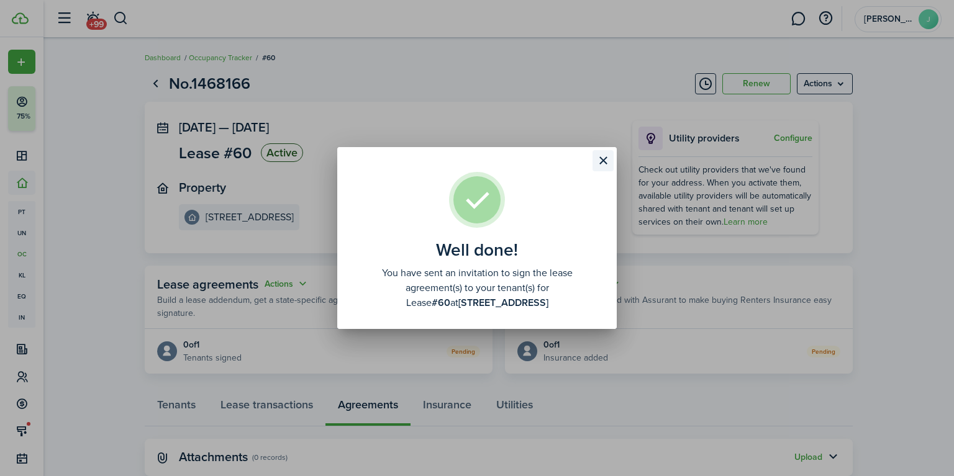
click at [602, 159] on button "Close modal" at bounding box center [602, 160] width 21 height 21
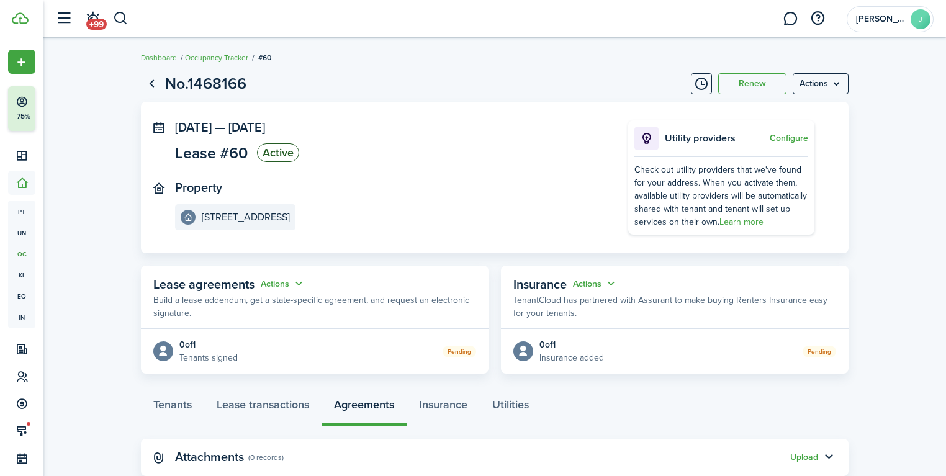
click at [429, 74] on page-view-header "No.1468166 Renew Actions" at bounding box center [495, 84] width 708 height 24
